Goal: Navigation & Orientation: Find specific page/section

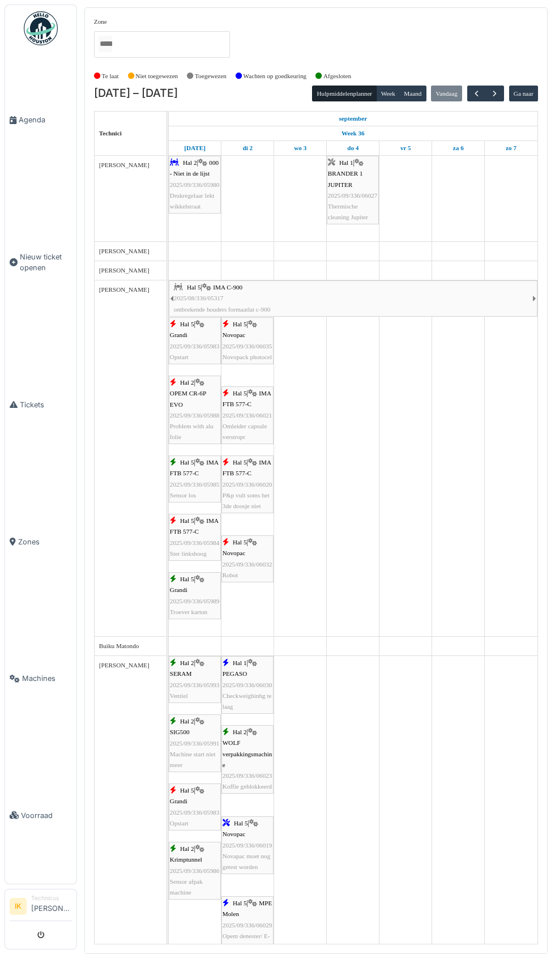
click at [45, 125] on span "Agenda" at bounding box center [45, 119] width 53 height 11
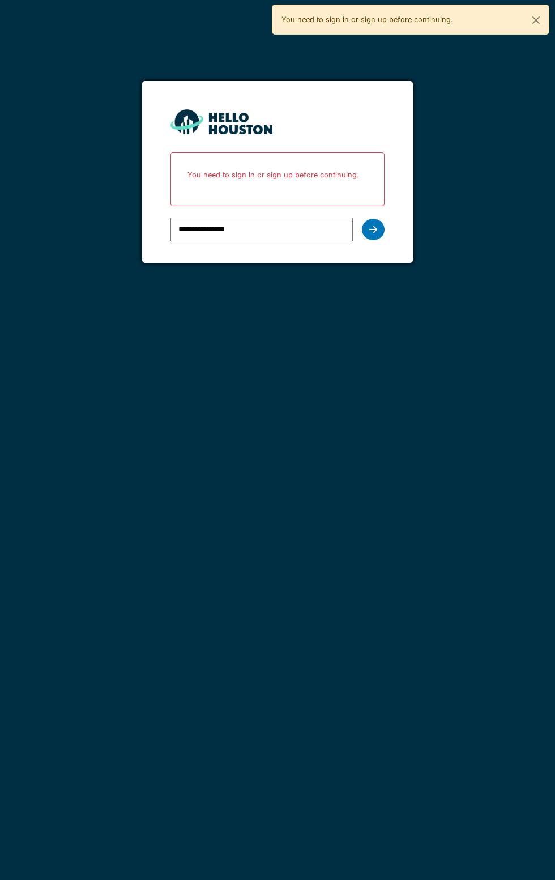
click at [375, 234] on div at bounding box center [373, 230] width 23 height 22
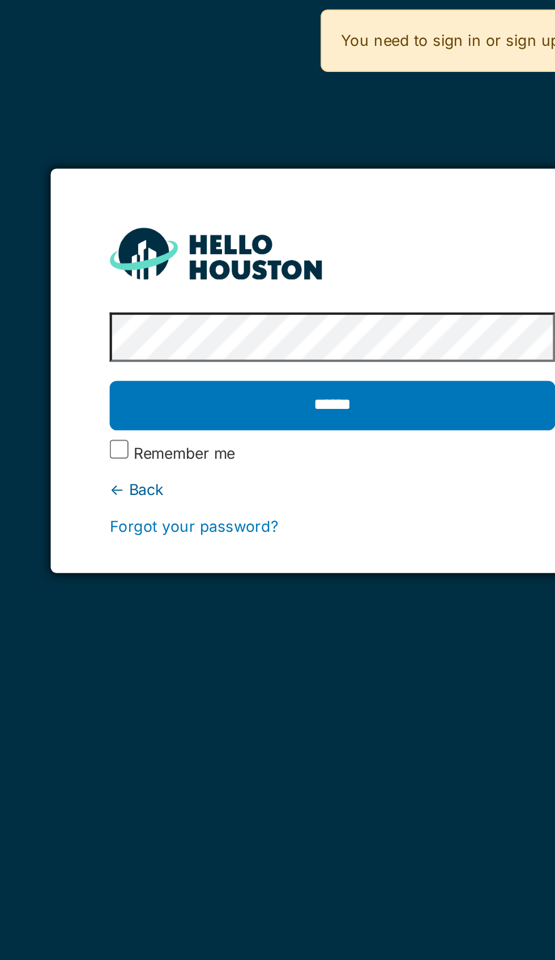
click at [187, 218] on label "Remember me" at bounding box center [206, 217] width 49 height 11
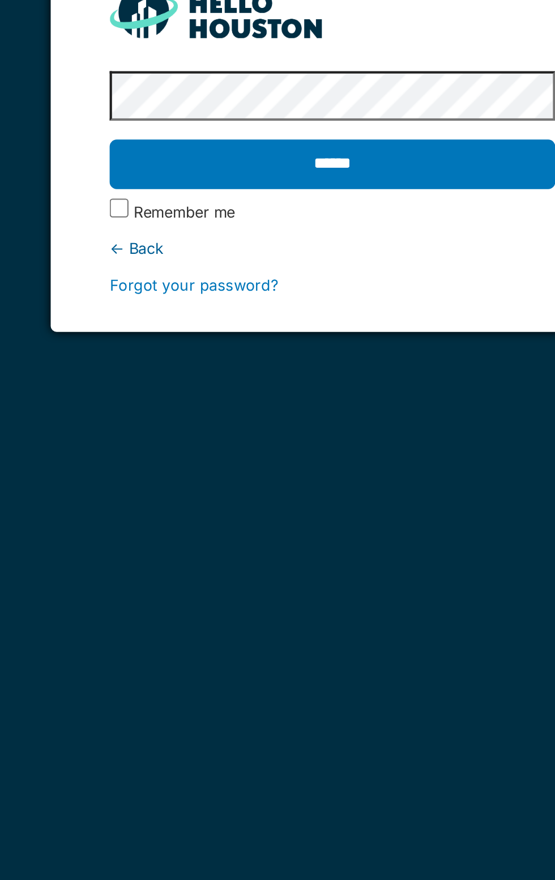
click at [301, 201] on input "******" at bounding box center [277, 195] width 214 height 24
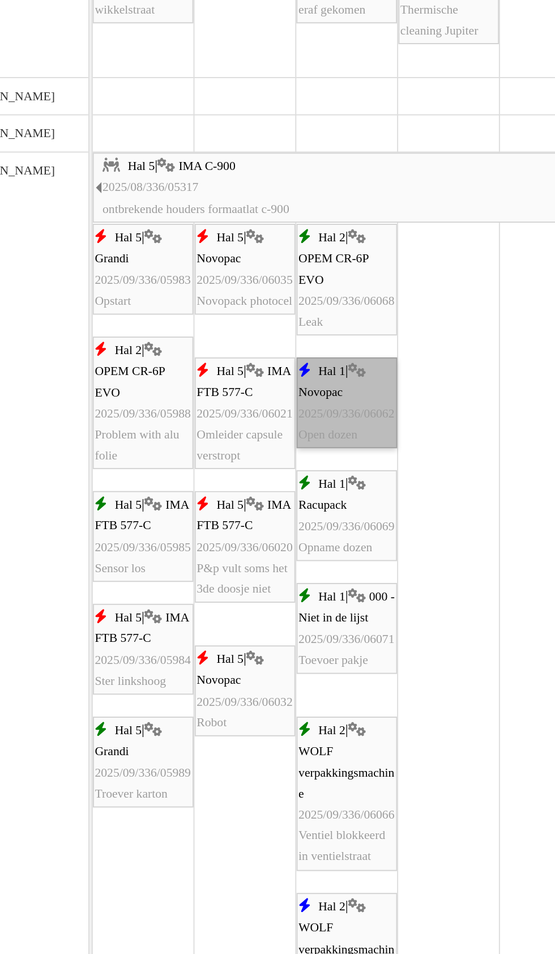
click at [295, 413] on link "Hal 1 | Novopac 2025/09/336/06062 Open dozen" at bounding box center [300, 409] width 52 height 47
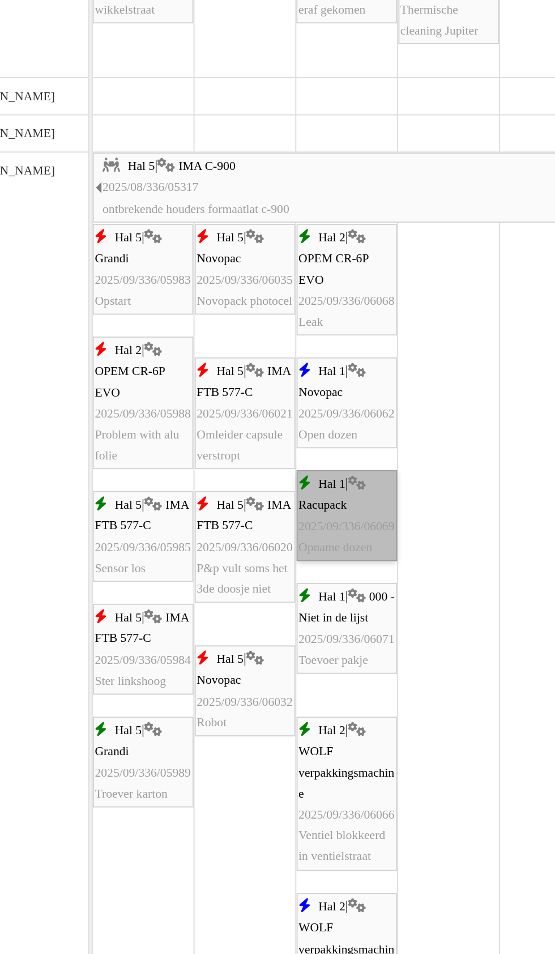
click at [293, 475] on link "Hal 1 | Racupack 2025/09/336/06069 Opname dozen" at bounding box center [300, 468] width 52 height 47
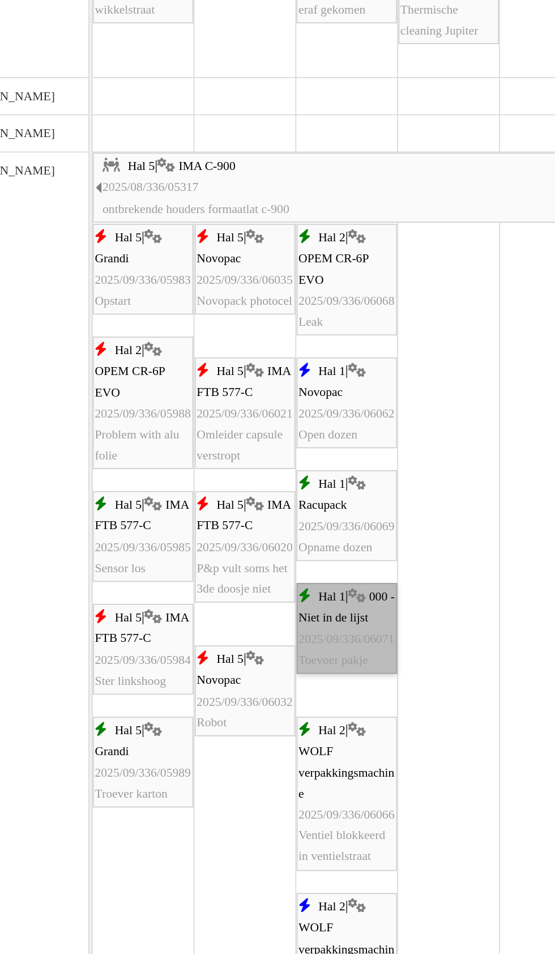
click at [303, 542] on link "Hal 1 | 000 - Niet in de lijst 2025/09/336/06071 Toevoer pakje" at bounding box center [300, 526] width 52 height 47
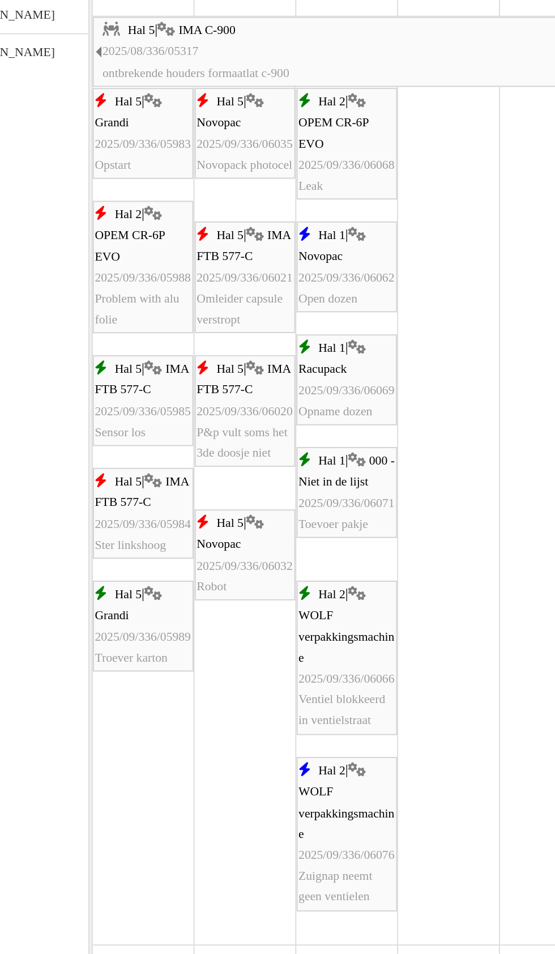
scroll to position [71, 0]
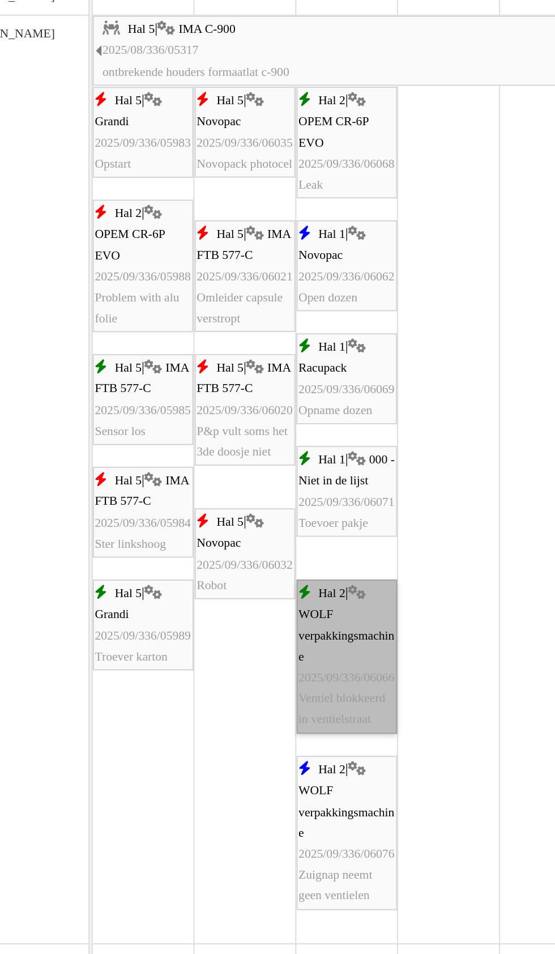
click at [305, 557] on link "Hal 2 | WOLF verpakkingsmachine 2025/09/336/06066 Ventiel blokkeerd in ventiels…" at bounding box center [300, 540] width 52 height 79
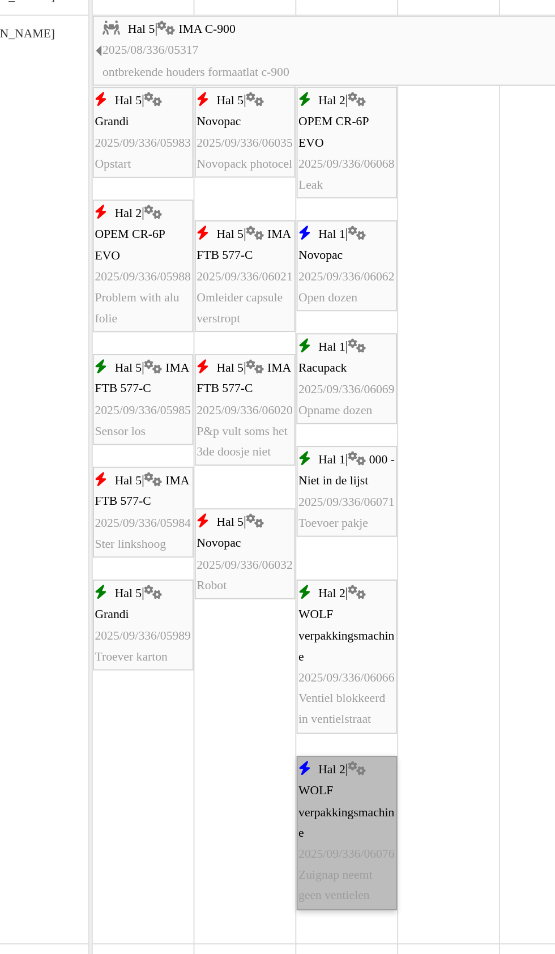
click at [304, 643] on link "Hal 2 | WOLF verpakkingsmachine 2025/09/336/06076 Zuignap neemt geen ventielen" at bounding box center [300, 631] width 52 height 79
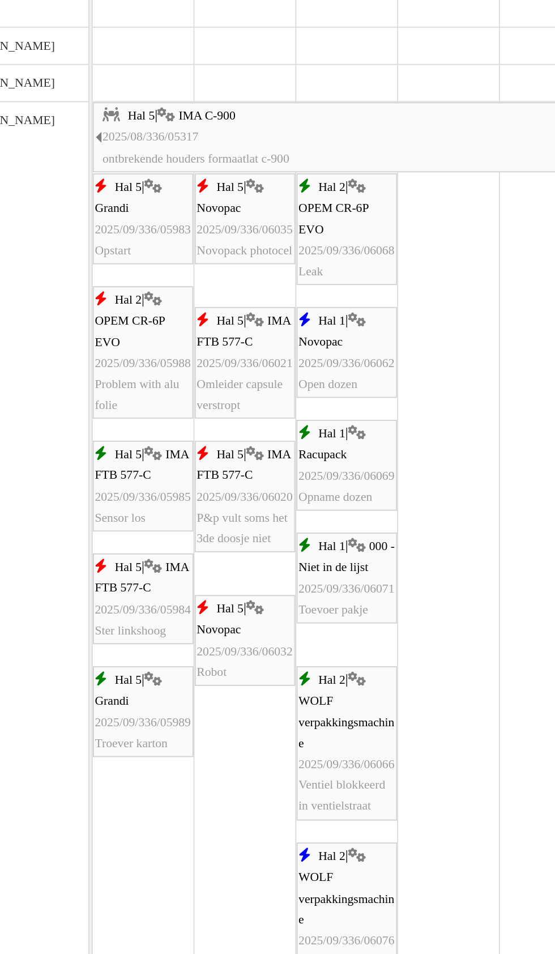
scroll to position [0, 0]
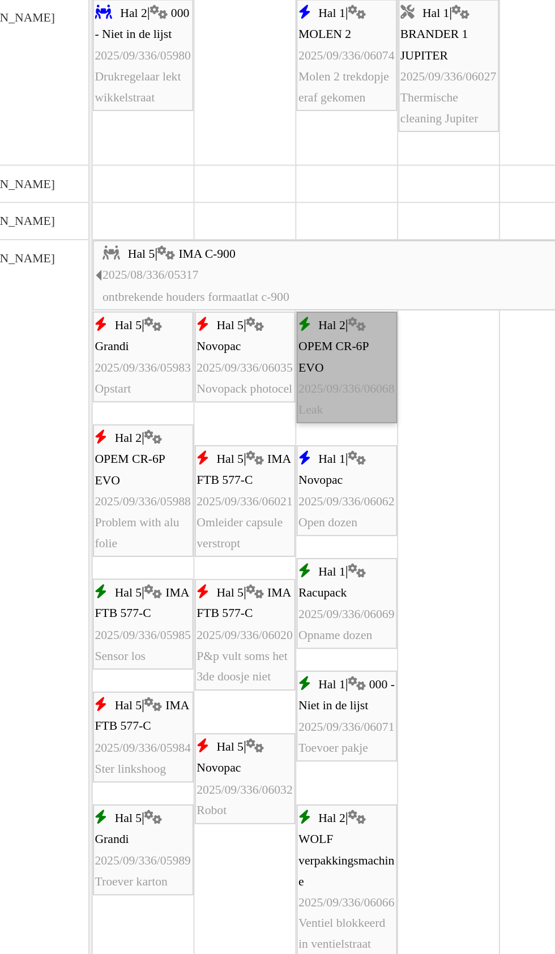
click at [299, 356] on link "Hal 2 | OPEM CR-6P EVO 2025/09/336/06068 Leak" at bounding box center [300, 346] width 52 height 58
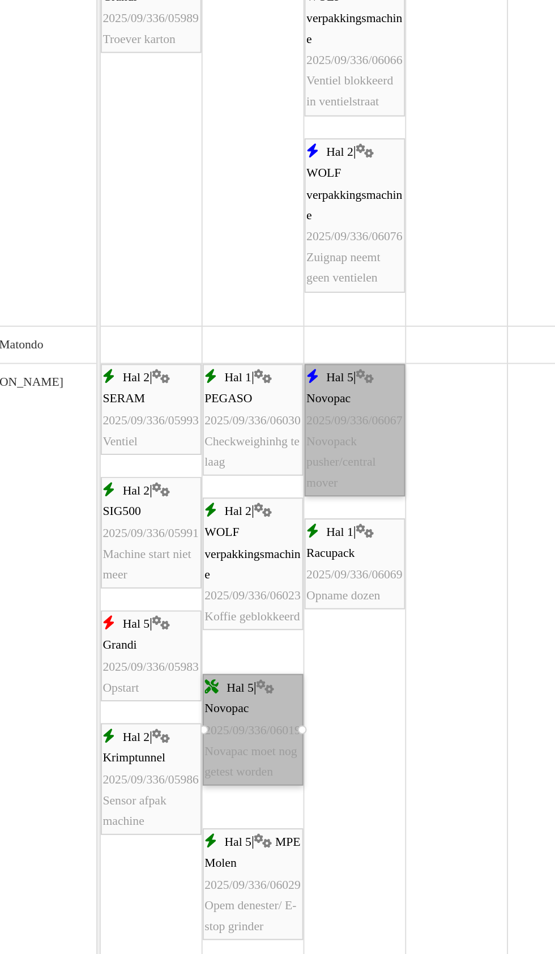
click at [301, 393] on link "Hal 5 | Novopac 2025/09/336/06067 Novopack pusher/central mover" at bounding box center [300, 378] width 52 height 69
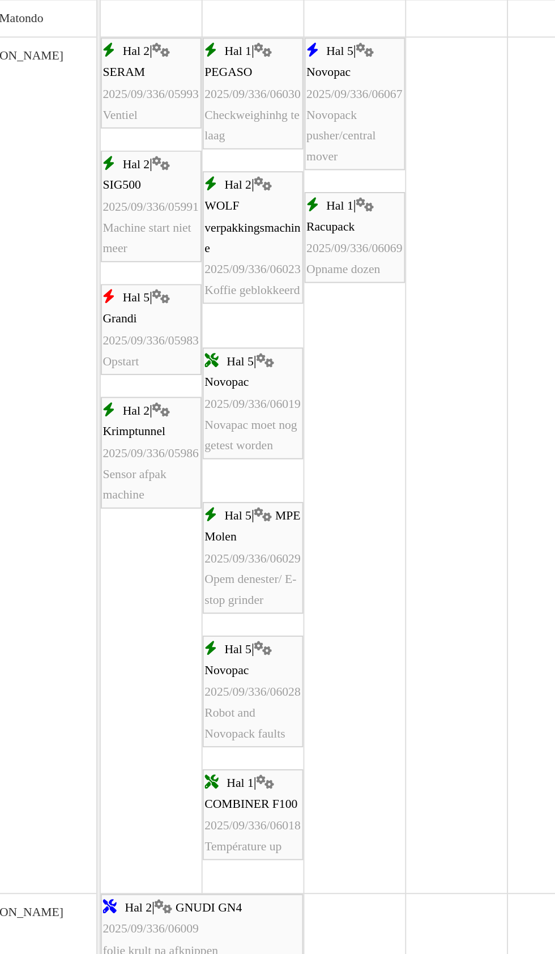
scroll to position [795, 0]
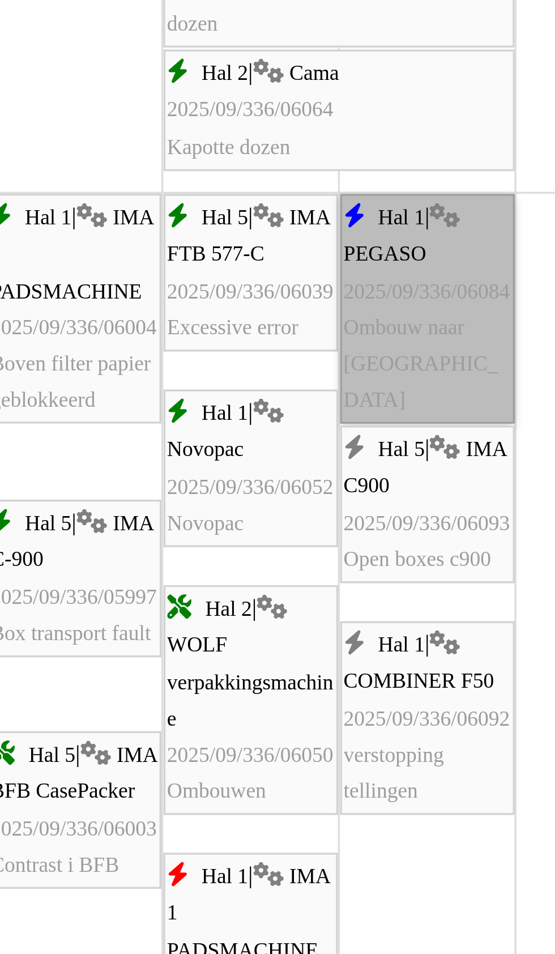
click at [300, 449] on link "Hal 1 | PEGASO 2025/09/336/06084 Ombouw naar Mugsize" at bounding box center [300, 450] width 52 height 69
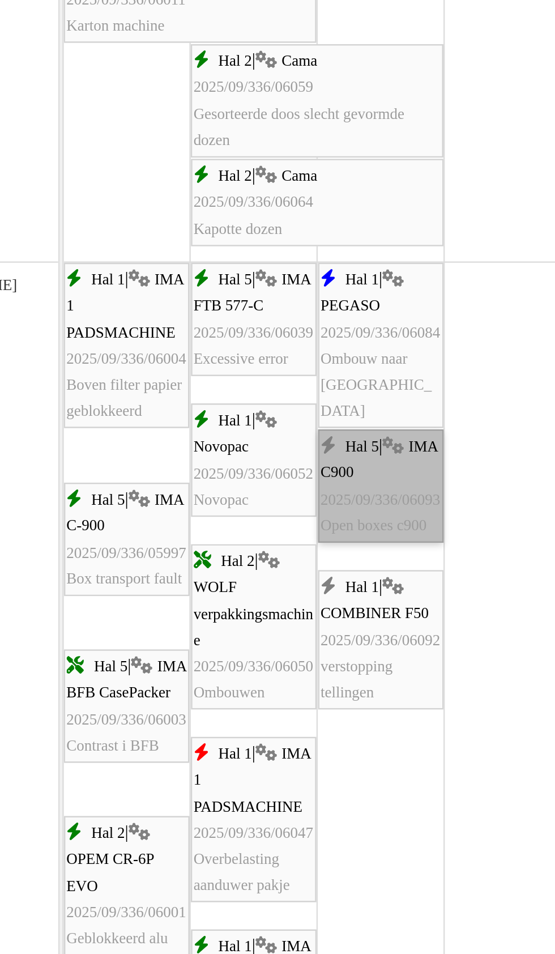
click at [299, 473] on link "Hal 5 | IMA C900 2025/09/336/06093 Open boxes c900" at bounding box center [300, 462] width 52 height 47
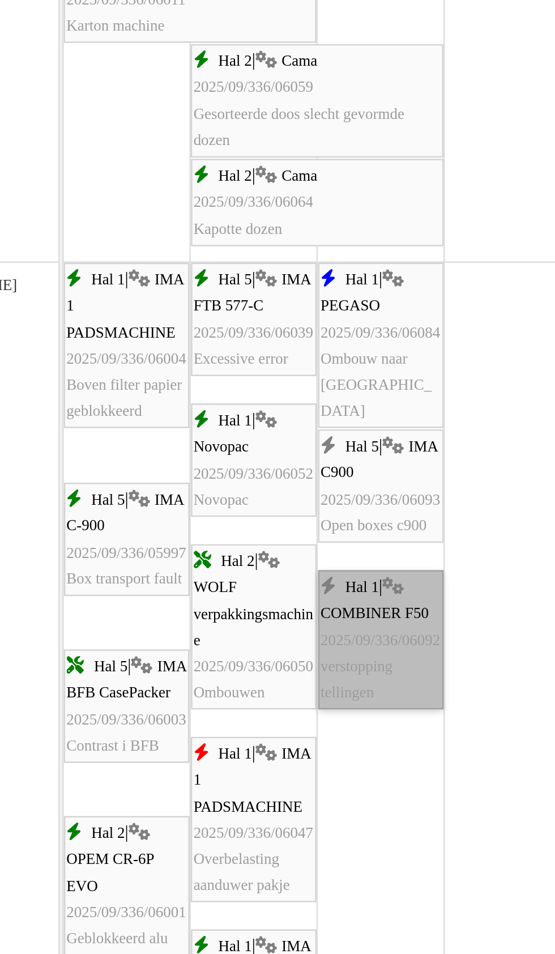
click at [298, 535] on link "Hal 1 | COMBINER F50 2025/09/336/06092 verstopping tellingen" at bounding box center [300, 526] width 52 height 58
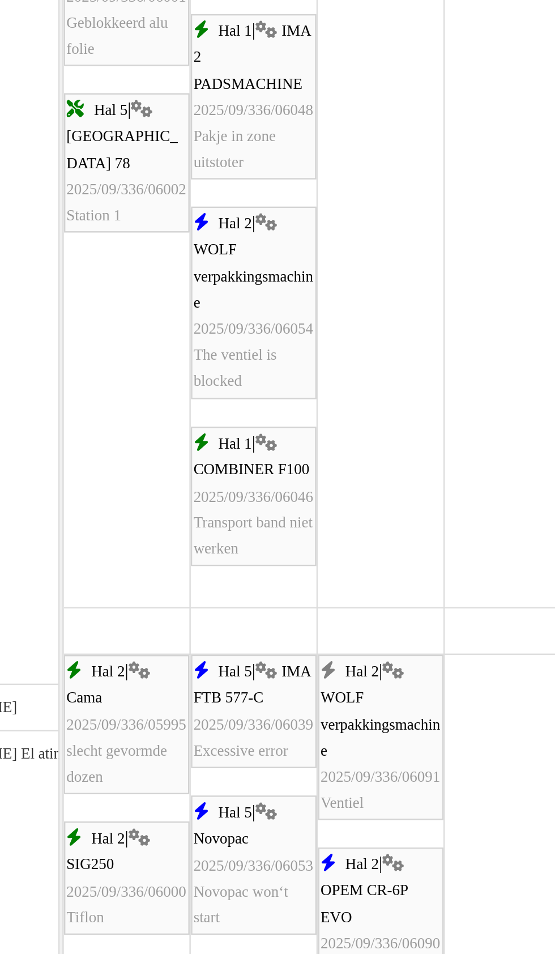
scroll to position [2075, 0]
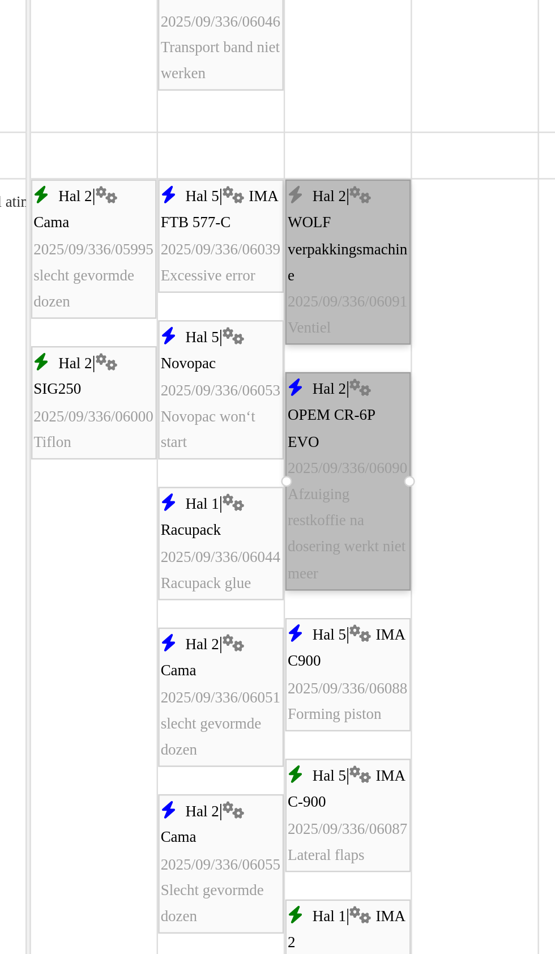
click at [303, 381] on link "Hal 2 | WOLF verpakkingsmachine 2025/09/336/06091 Ventiel" at bounding box center [300, 369] width 52 height 69
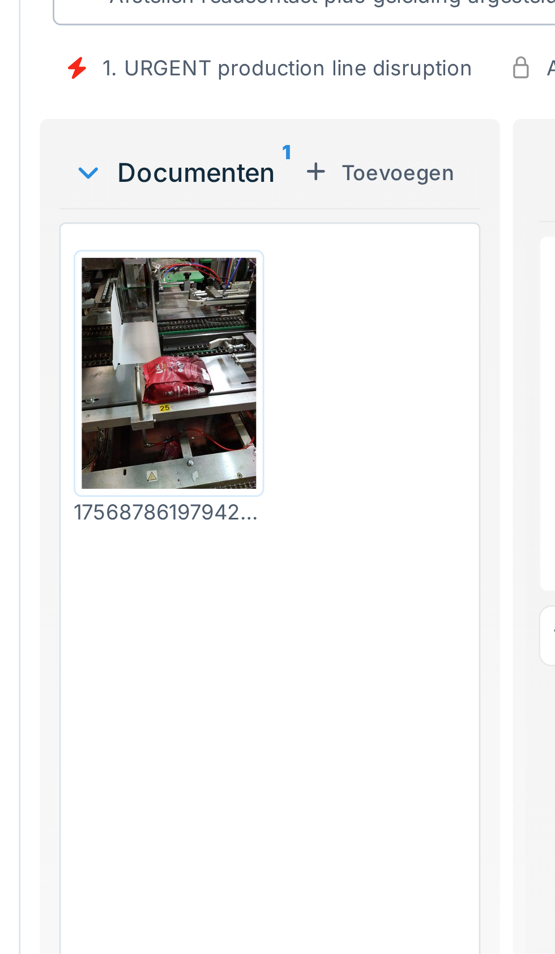
click at [128, 255] on img at bounding box center [129, 254] width 61 height 81
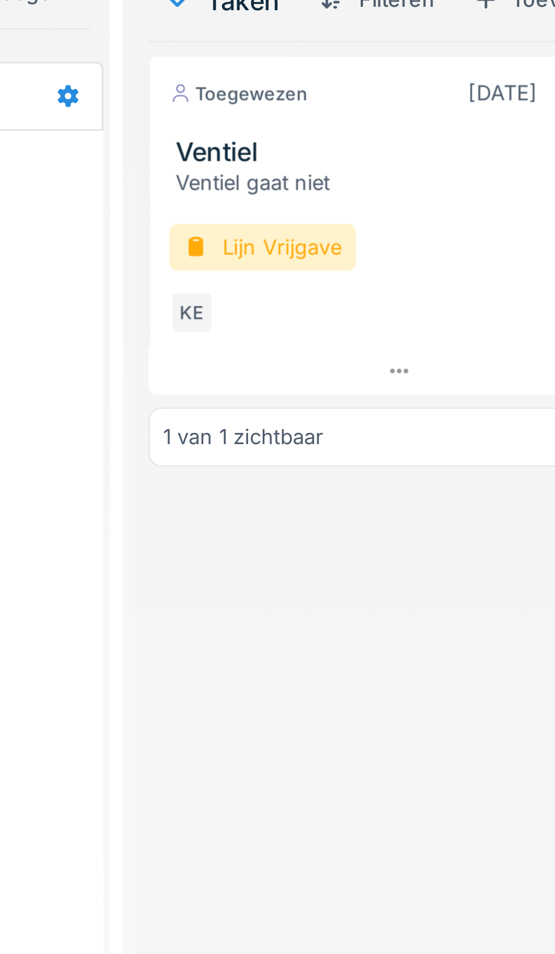
scroll to position [1, 0]
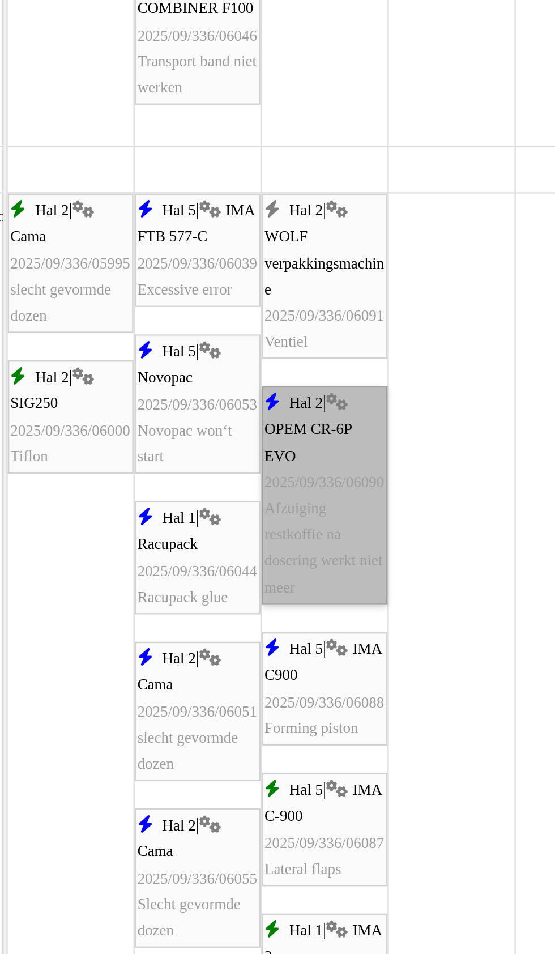
click at [302, 473] on link "Hal 2 | OPEM CR-6P EVO 2025/09/336/06090 Afzuiging restkoffie na dosering werkt…" at bounding box center [300, 452] width 52 height 91
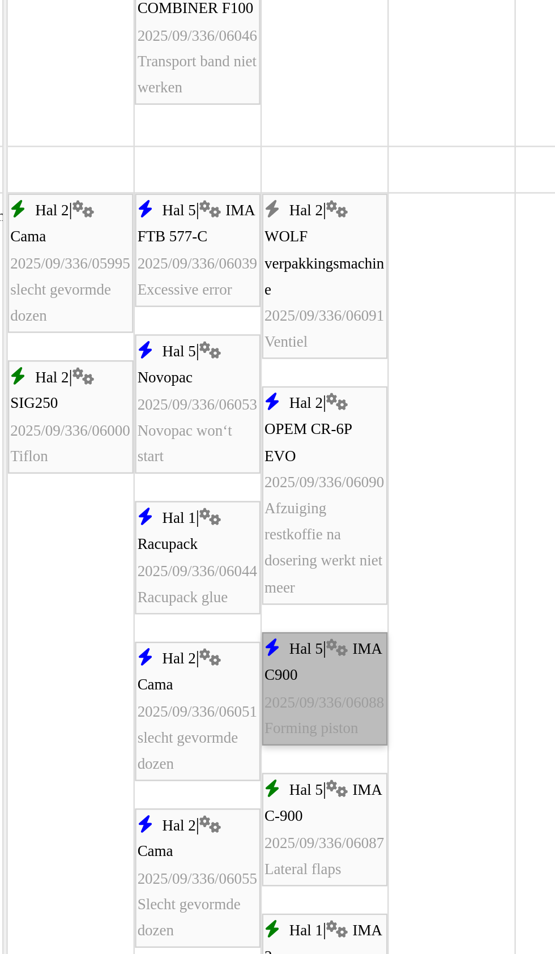
click at [298, 541] on link "Hal 5 | IMA C900 2025/09/336/06088 Forming piston" at bounding box center [300, 532] width 52 height 47
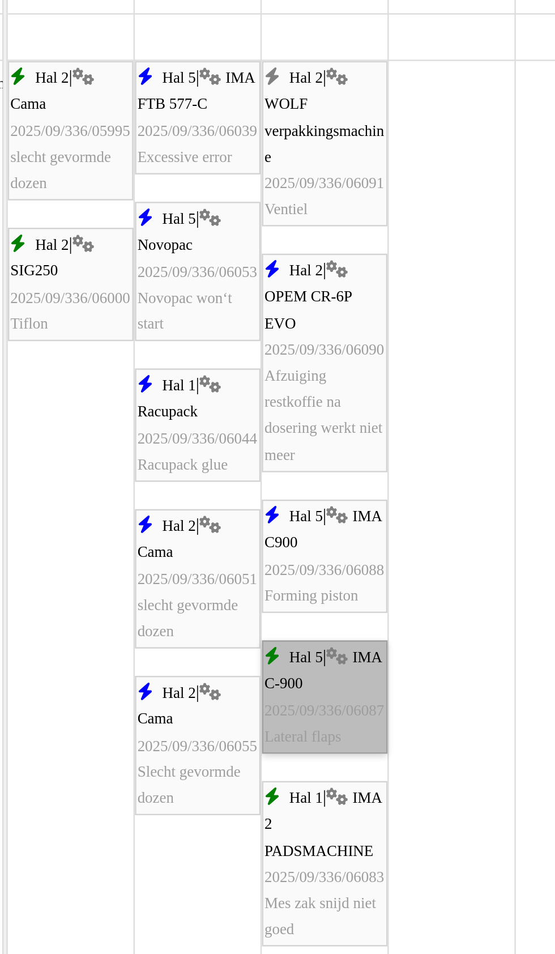
click at [303, 542] on link "Hal 5 | IMA C-900 2025/09/336/06087 Lateral flaps" at bounding box center [300, 536] width 52 height 47
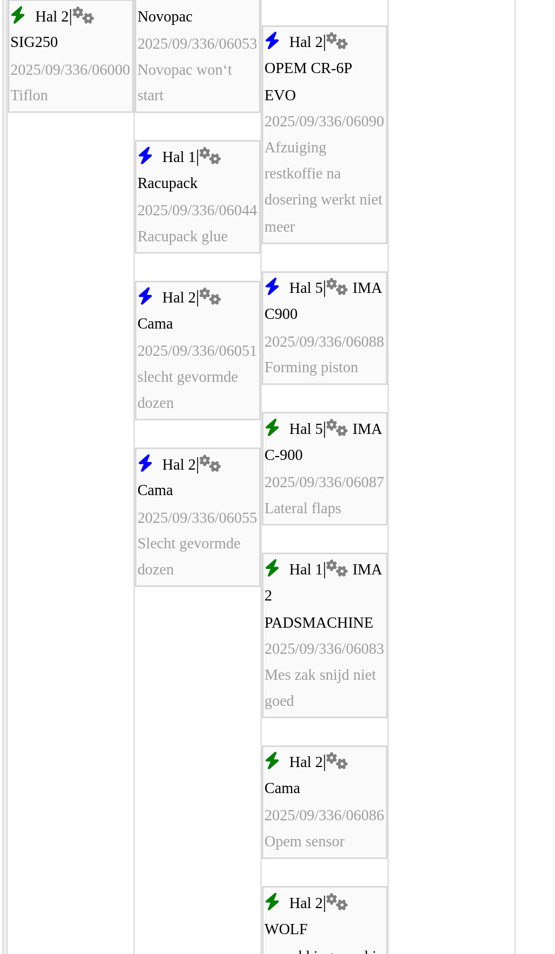
scroll to position [2416, 0]
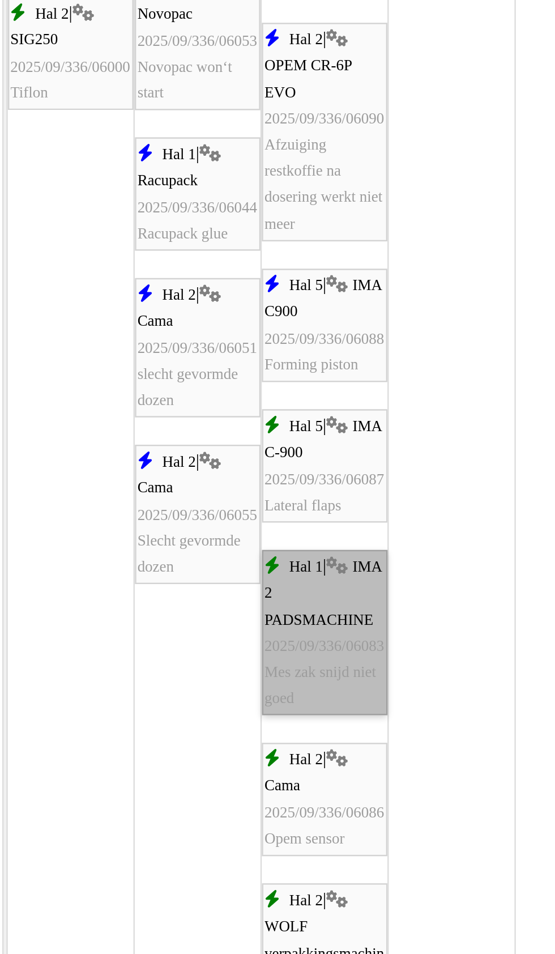
click at [302, 517] on link "Hal 1 | IMA 2 PADSMACHINE 2025/09/336/06083 Mes zak snijd niet goed" at bounding box center [300, 509] width 52 height 69
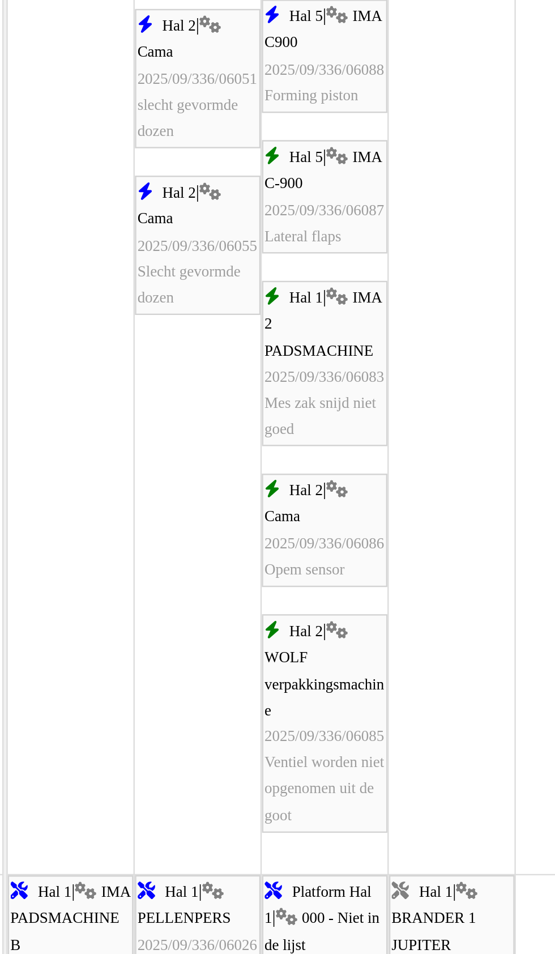
scroll to position [2528, 0]
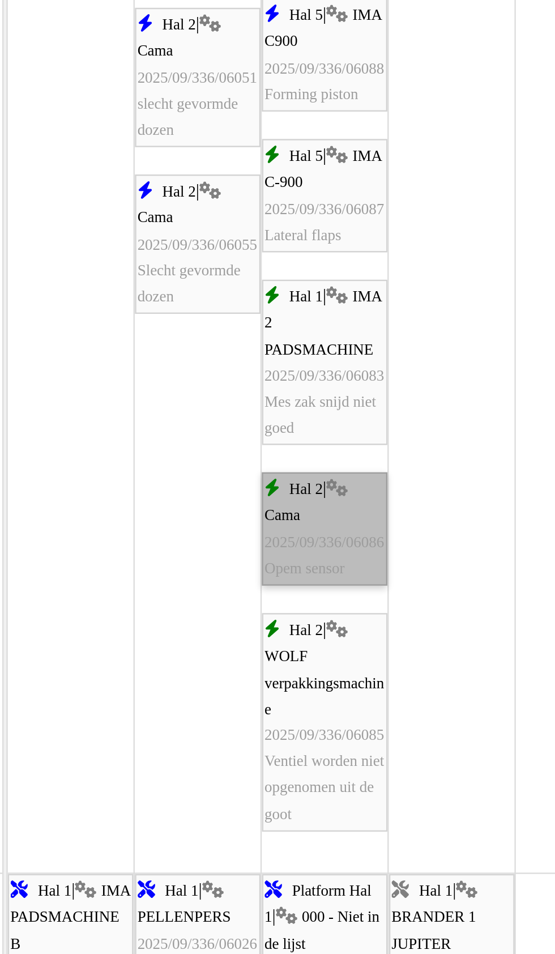
click at [301, 473] on link "Hal 2 | Cama 2025/09/336/06086 Opem sensor" at bounding box center [300, 466] width 52 height 47
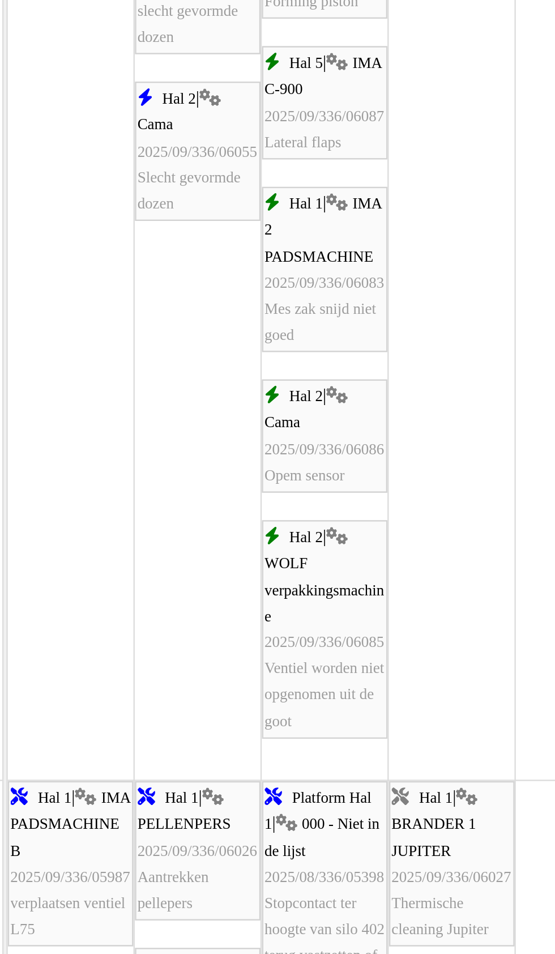
scroll to position [2567, 0]
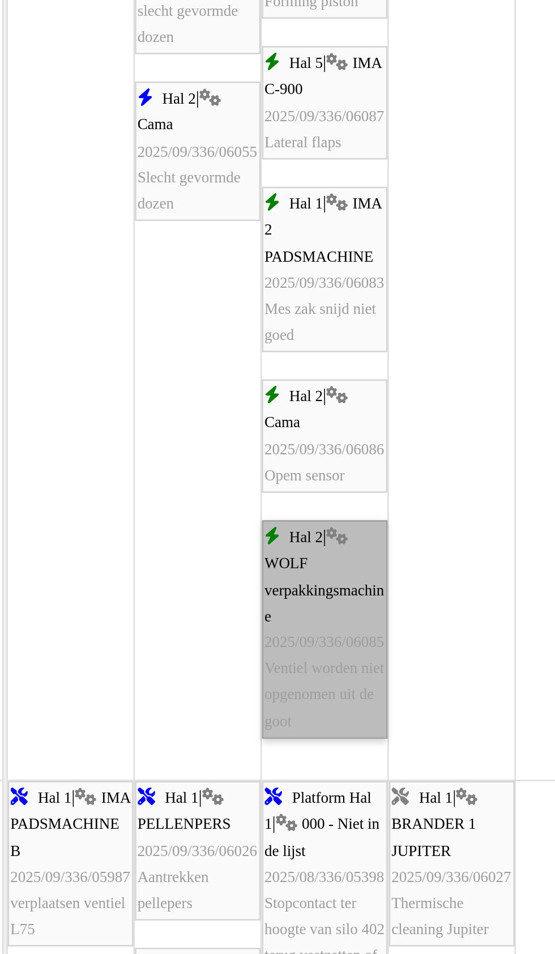
click at [300, 532] on link "Hal 2 | WOLF verpakkingsmachine 2025/09/336/06085 Ventiel worden niet opgenomen…" at bounding box center [300, 508] width 52 height 91
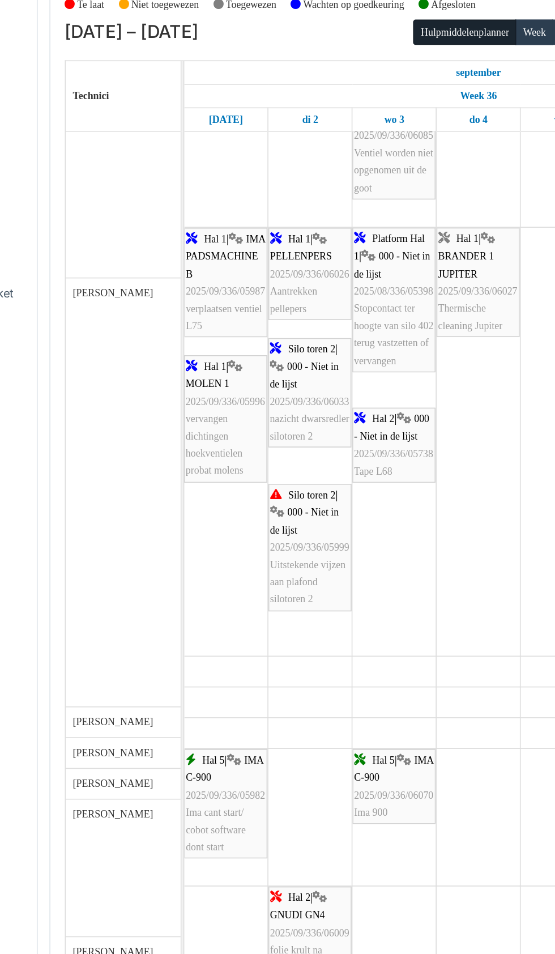
scroll to position [2936, 0]
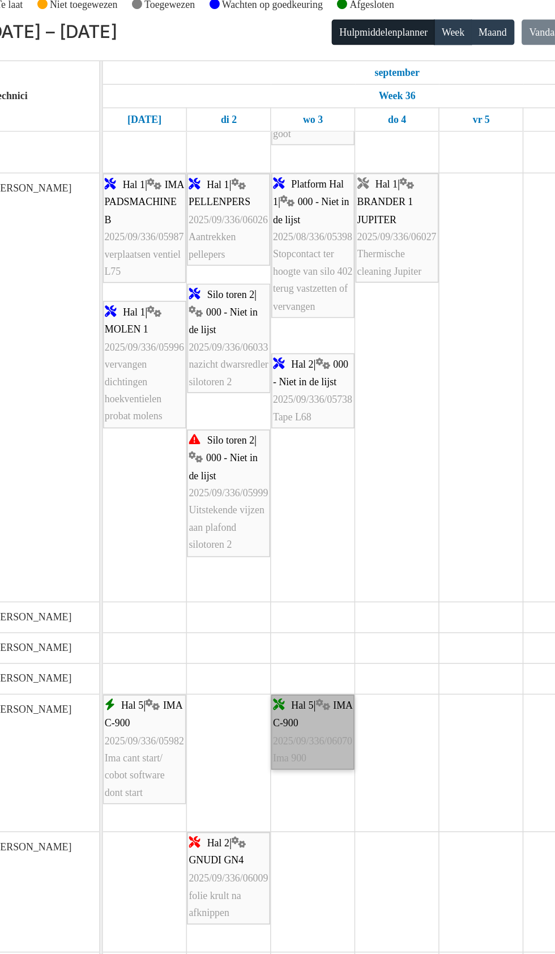
click at [304, 547] on link "Hal 5 | IMA C-900 2025/09/336/06070 Ima 900" at bounding box center [300, 531] width 52 height 47
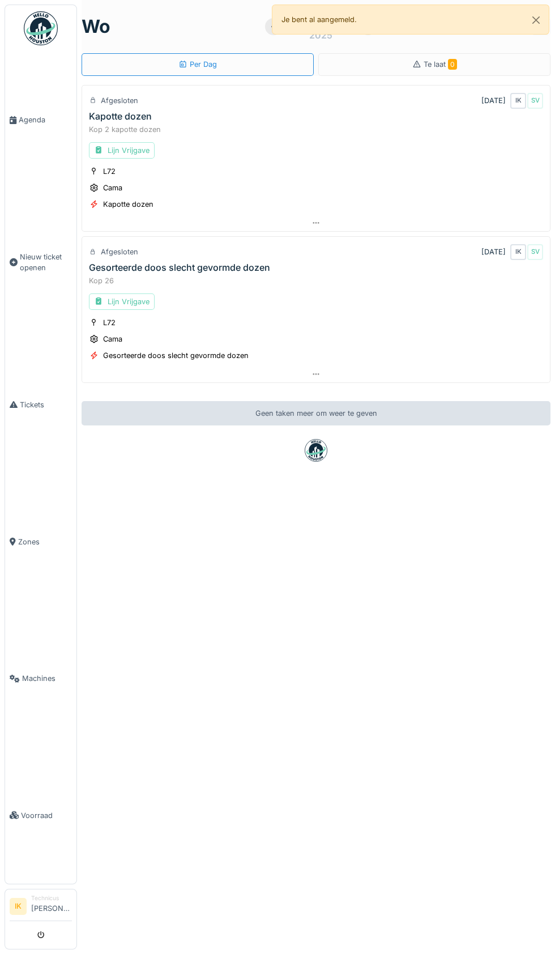
click at [37, 143] on link "Agenda" at bounding box center [40, 120] width 71 height 137
